Goal: Transaction & Acquisition: Purchase product/service

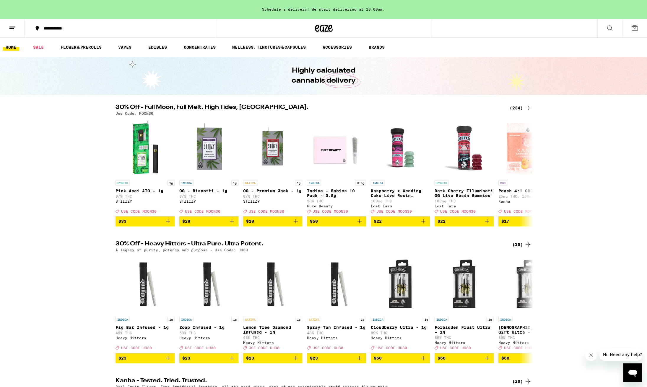
click at [517, 109] on div "(234)" at bounding box center [520, 108] width 22 height 7
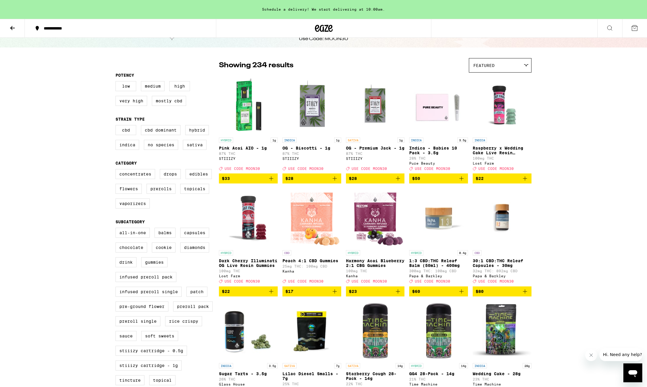
scroll to position [28, 0]
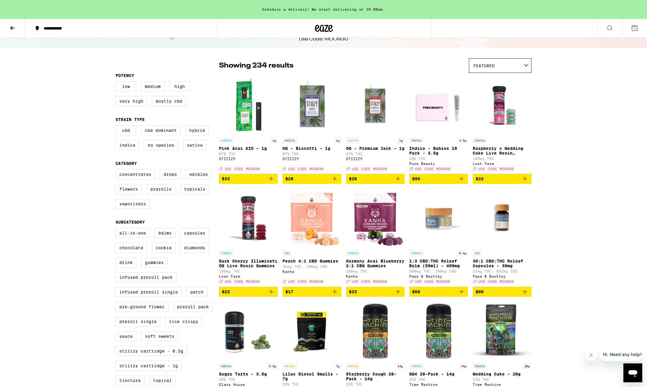
click at [525, 66] on icon at bounding box center [526, 66] width 4 height 2
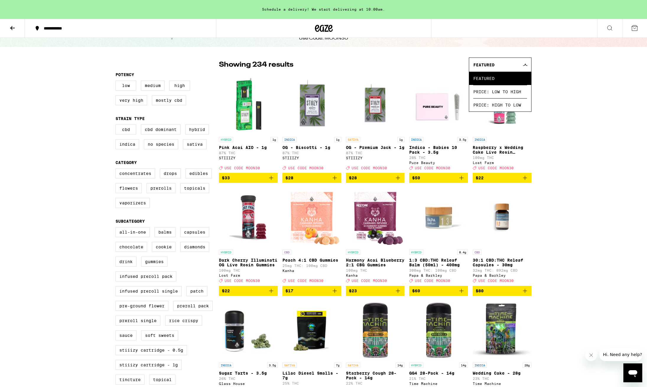
click at [525, 63] on div "Featured" at bounding box center [500, 65] width 62 height 14
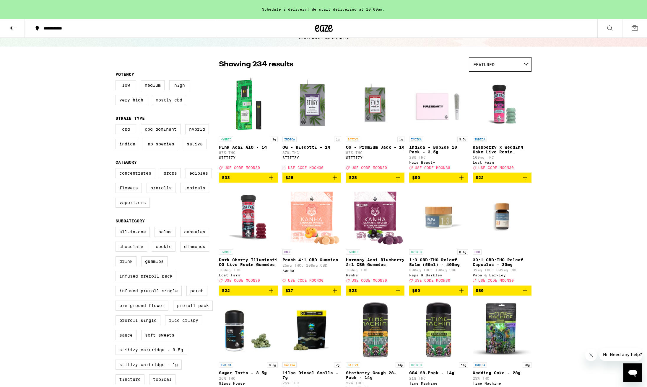
scroll to position [29, 0]
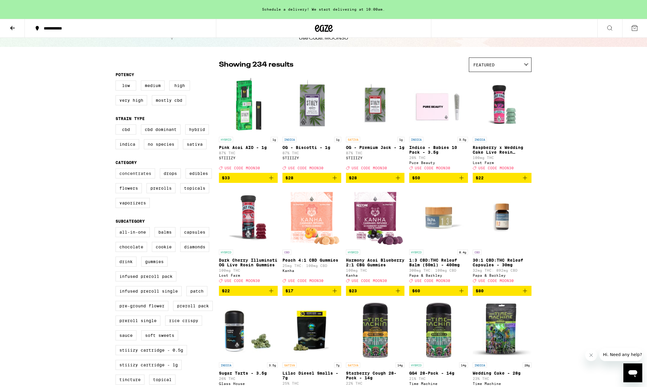
click at [133, 178] on label "Concentrates" at bounding box center [135, 174] width 40 height 10
click at [117, 170] on input "Concentrates" at bounding box center [117, 170] width 0 height 0
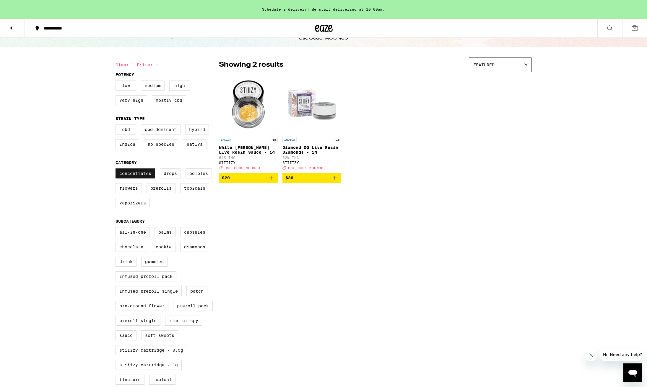
click at [135, 177] on label "Concentrates" at bounding box center [135, 174] width 40 height 10
click at [117, 170] on input "Concentrates" at bounding box center [117, 170] width 0 height 0
checkbox input "false"
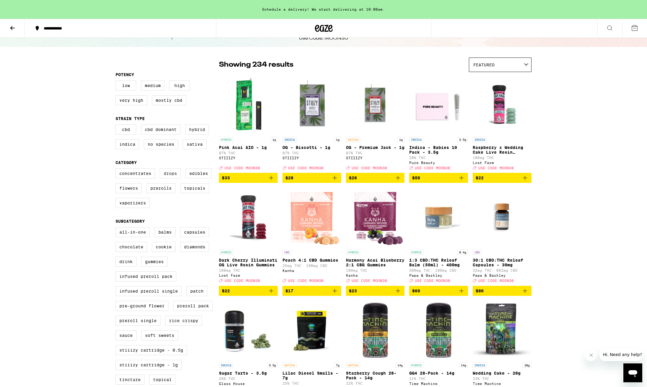
click at [164, 178] on label "Drops" at bounding box center [170, 174] width 21 height 10
click at [117, 170] on input "Drops" at bounding box center [117, 170] width 0 height 0
checkbox input "true"
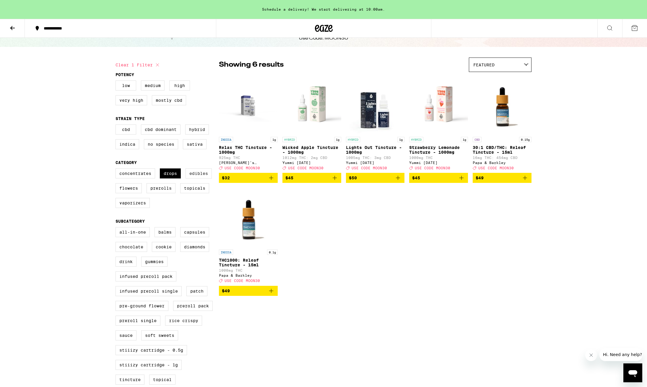
click at [199, 177] on label "Edibles" at bounding box center [198, 174] width 26 height 10
click at [117, 170] on input "Edibles" at bounding box center [117, 170] width 0 height 0
checkbox input "true"
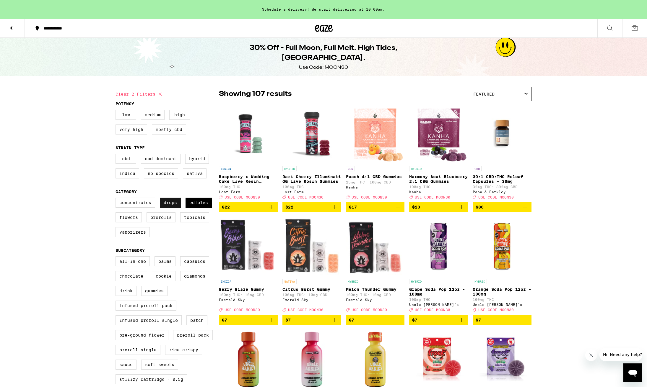
click at [173, 208] on label "Drops" at bounding box center [170, 203] width 21 height 10
click at [117, 199] on input "Drops" at bounding box center [117, 199] width 0 height 0
checkbox input "false"
click at [198, 207] on label "Edibles" at bounding box center [198, 203] width 26 height 10
click at [117, 199] on input "Edibles" at bounding box center [117, 199] width 0 height 0
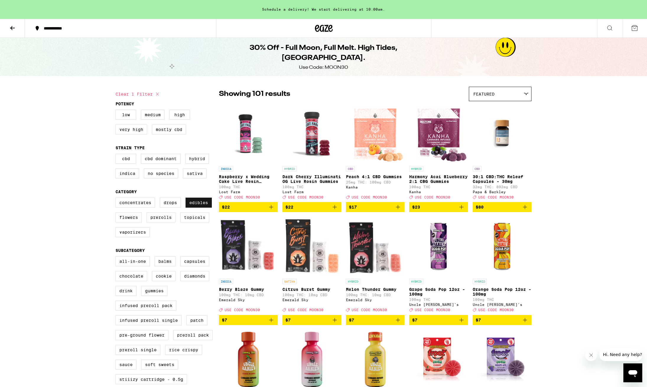
checkbox input "false"
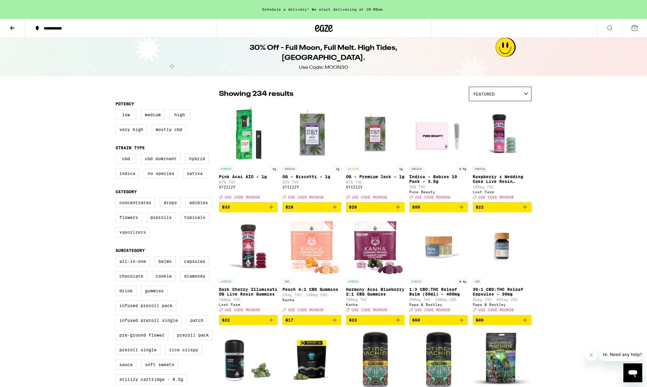
click at [130, 237] on label "Vaporizers" at bounding box center [132, 232] width 34 height 10
click at [117, 199] on input "Vaporizers" at bounding box center [117, 199] width 0 height 0
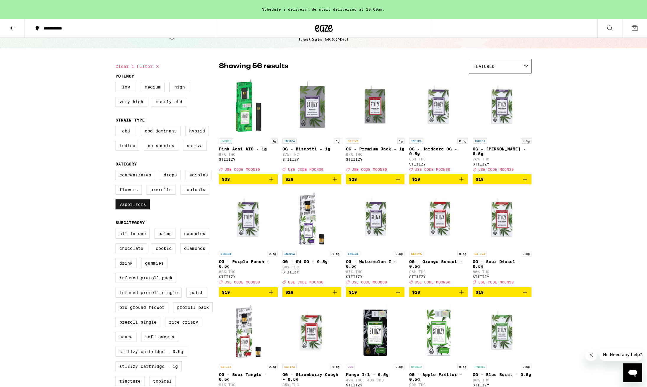
scroll to position [28, 0]
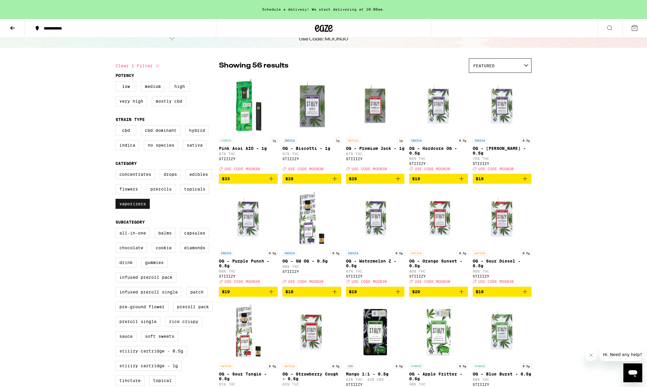
click at [134, 209] on label "Vaporizers" at bounding box center [132, 204] width 34 height 10
click at [117, 171] on input "Vaporizers" at bounding box center [117, 170] width 0 height 0
checkbox input "false"
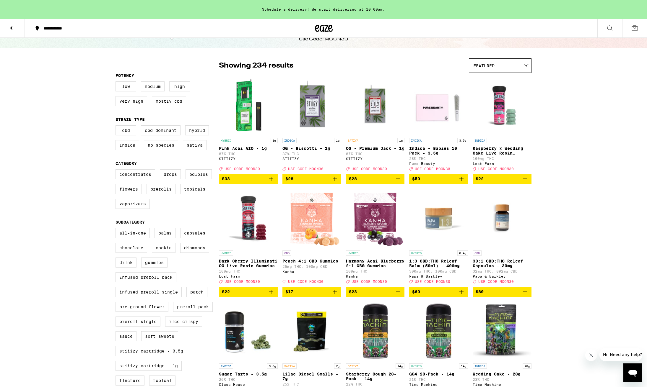
scroll to position [27, 0]
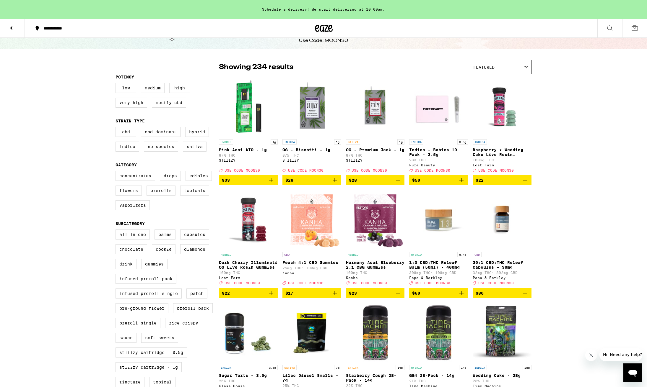
click at [191, 194] on label "Topicals" at bounding box center [194, 191] width 29 height 10
click at [117, 172] on input "Topicals" at bounding box center [117, 172] width 0 height 0
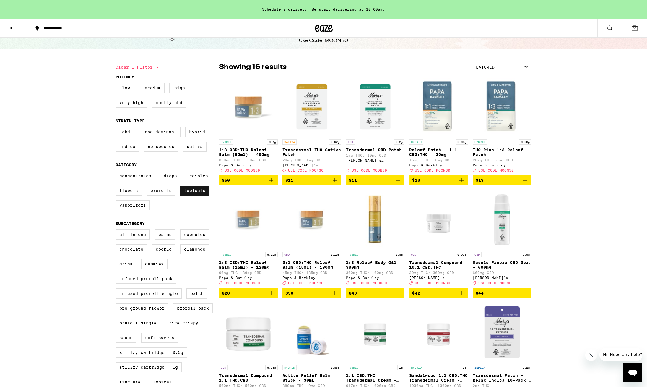
click at [191, 194] on label "Topicals" at bounding box center [194, 191] width 29 height 10
click at [117, 172] on input "Topicals" at bounding box center [117, 172] width 0 height 0
checkbox input "false"
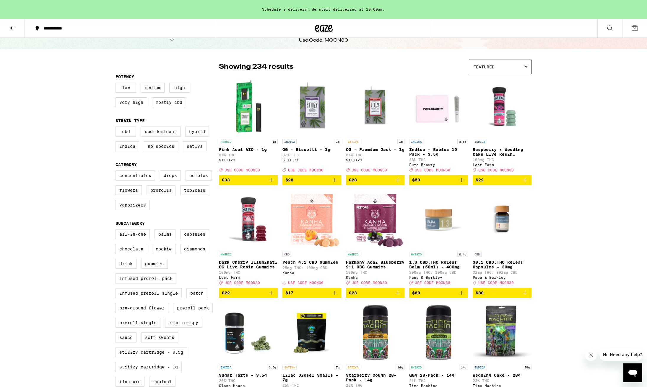
click at [164, 196] on label "Prerolls" at bounding box center [160, 190] width 29 height 10
click at [117, 172] on input "Prerolls" at bounding box center [117, 172] width 0 height 0
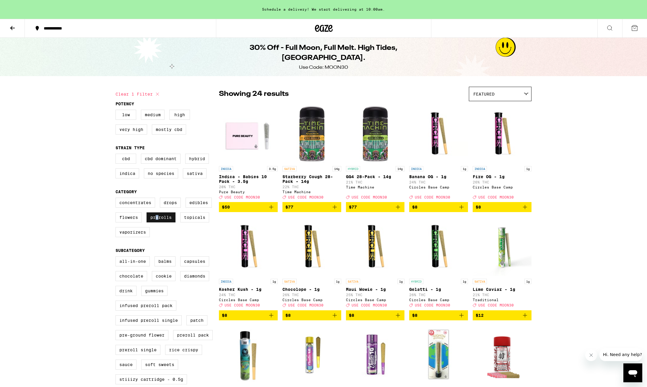
click at [157, 223] on label "Prerolls" at bounding box center [160, 218] width 29 height 10
click at [117, 199] on input "Prerolls" at bounding box center [117, 199] width 0 height 0
checkbox input "false"
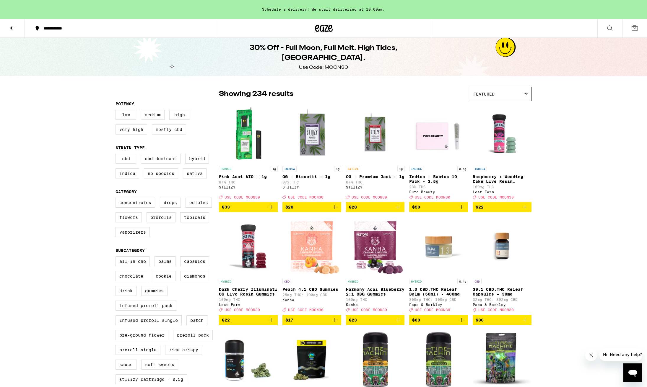
click at [131, 223] on label "Flowers" at bounding box center [128, 218] width 26 height 10
click at [117, 199] on input "Flowers" at bounding box center [117, 199] width 0 height 0
checkbox input "true"
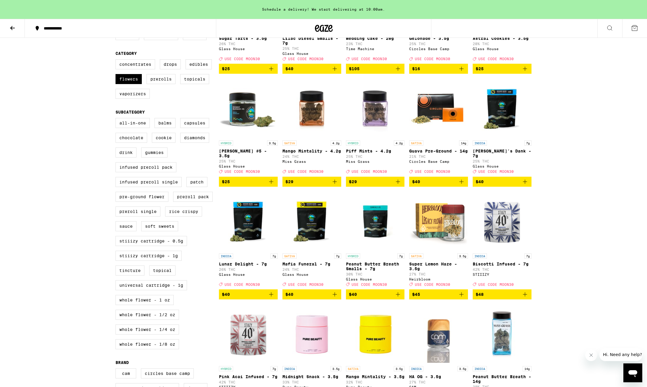
scroll to position [146, 0]
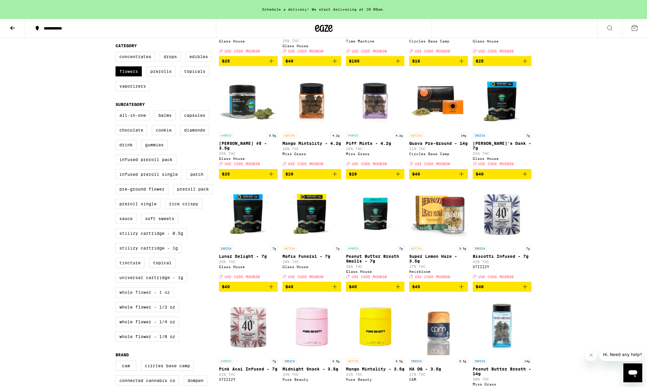
click at [146, 298] on label "Whole Flower - 1 oz" at bounding box center [144, 293] width 58 height 10
click at [117, 112] on input "Whole Flower - 1 oz" at bounding box center [117, 111] width 0 height 0
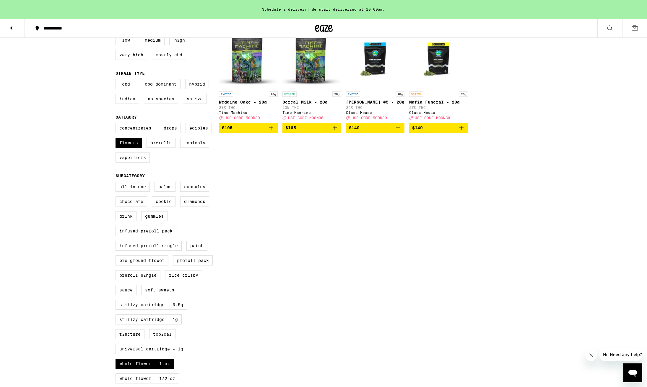
scroll to position [75, 0]
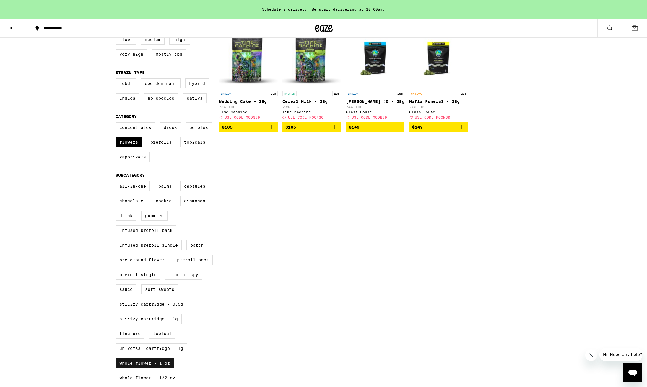
click at [137, 369] on label "Whole Flower - 1 oz" at bounding box center [144, 364] width 58 height 10
click at [117, 183] on input "Whole Flower - 1 oz" at bounding box center [117, 182] width 0 height 0
checkbox input "false"
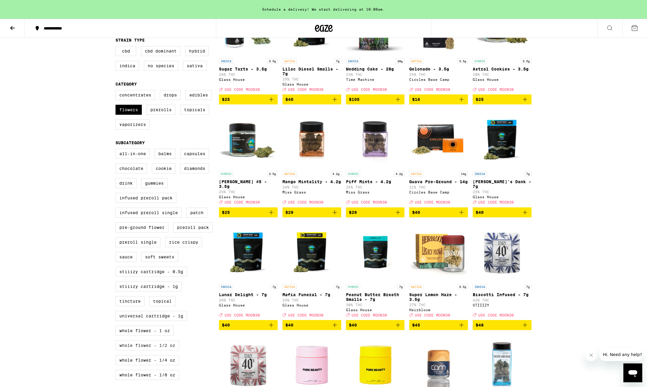
scroll to position [108, 0]
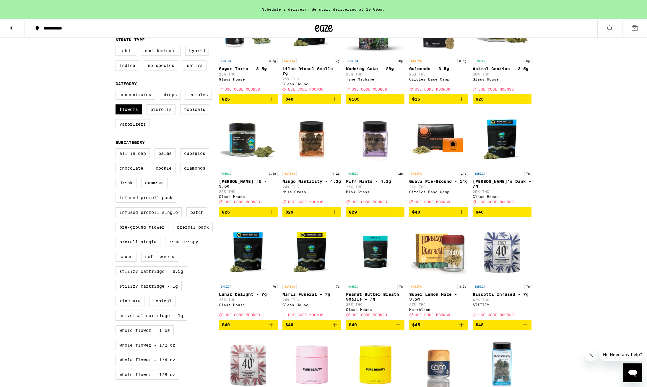
click at [139, 351] on label "Whole Flower - 1/2 oz" at bounding box center [146, 346] width 63 height 10
click at [117, 150] on input "Whole Flower - 1/2 oz" at bounding box center [117, 149] width 0 height 0
checkbox input "true"
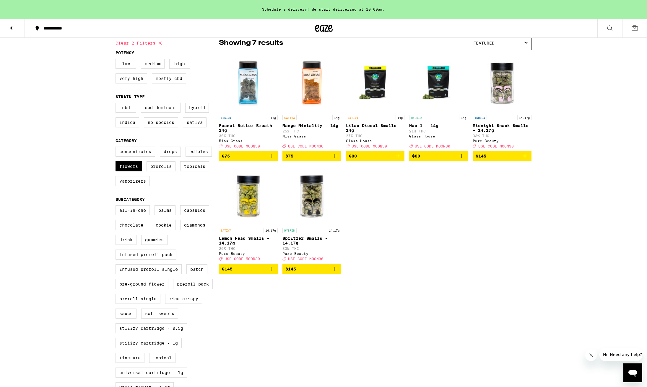
scroll to position [51, 0]
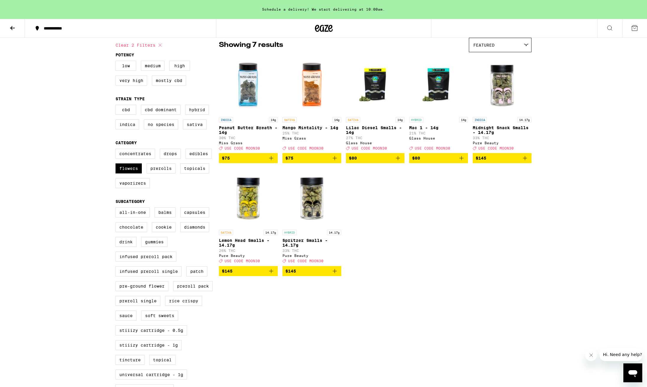
click at [86, 352] on div "**********" at bounding box center [323, 364] width 647 height 827
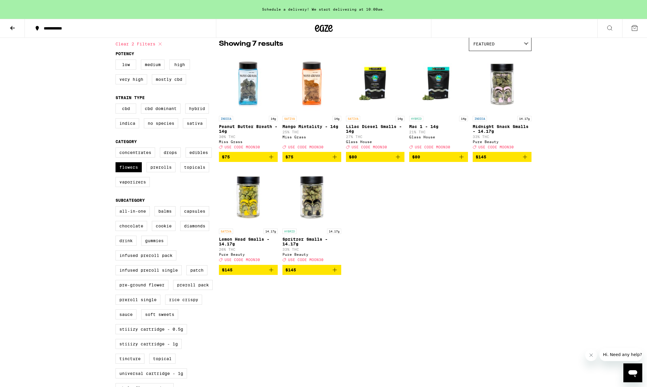
scroll to position [50, 0]
